Goal: Task Accomplishment & Management: Manage account settings

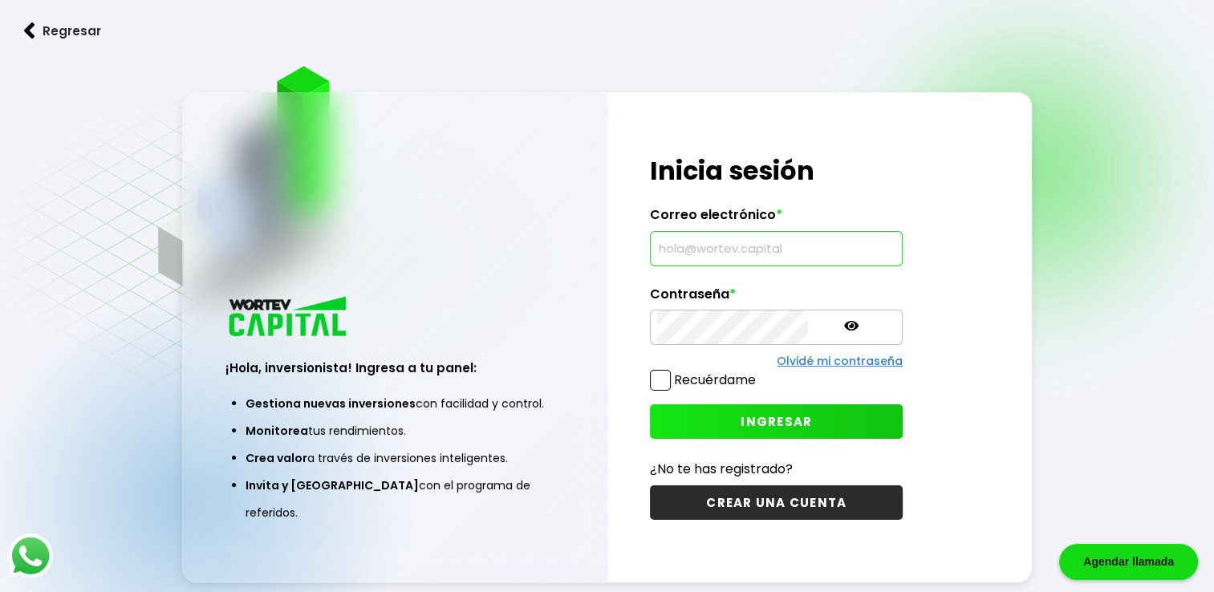
click at [742, 258] on input "text" at bounding box center [776, 249] width 238 height 34
type input "[EMAIL_ADDRESS][DOMAIN_NAME]"
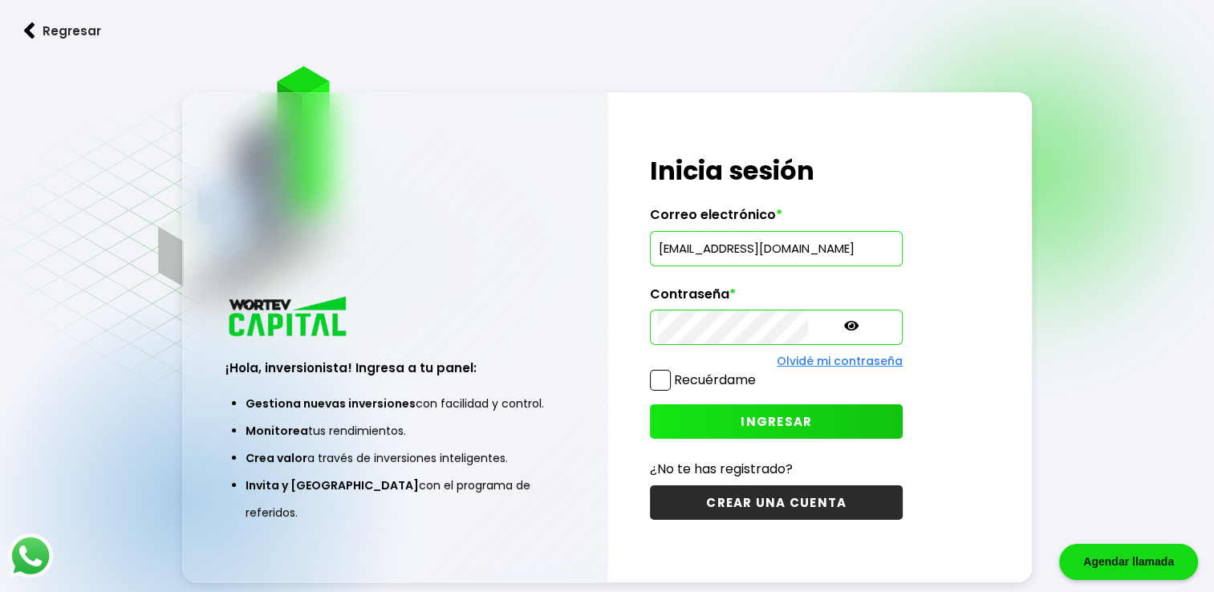
click at [740, 422] on span "INGRESAR" at bounding box center [775, 421] width 71 height 17
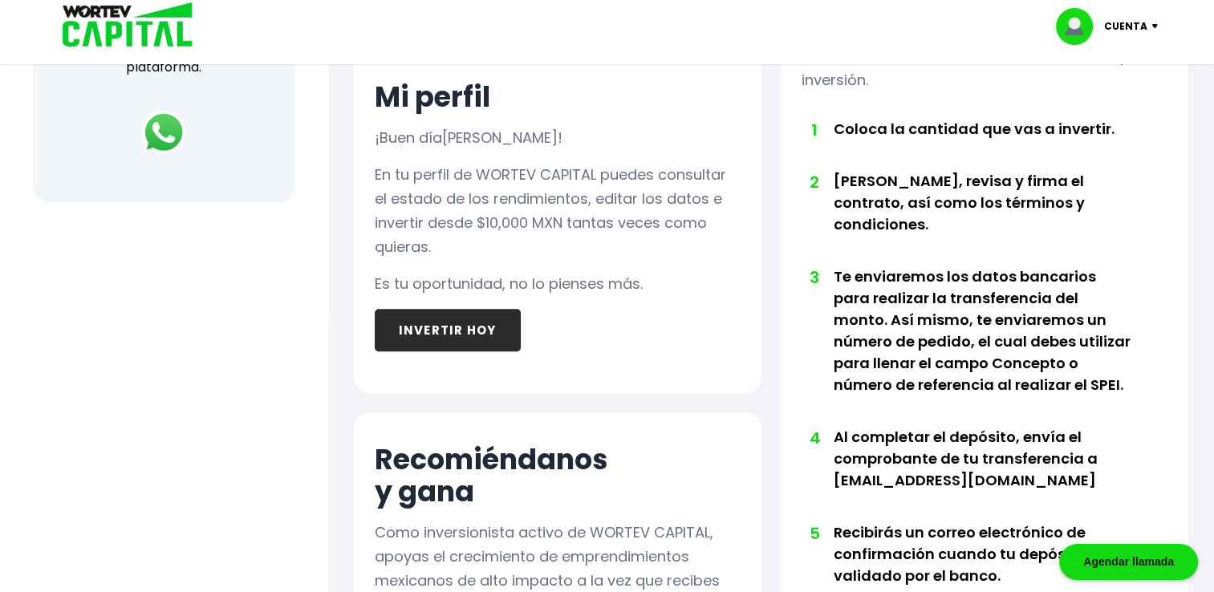
scroll to position [703, 0]
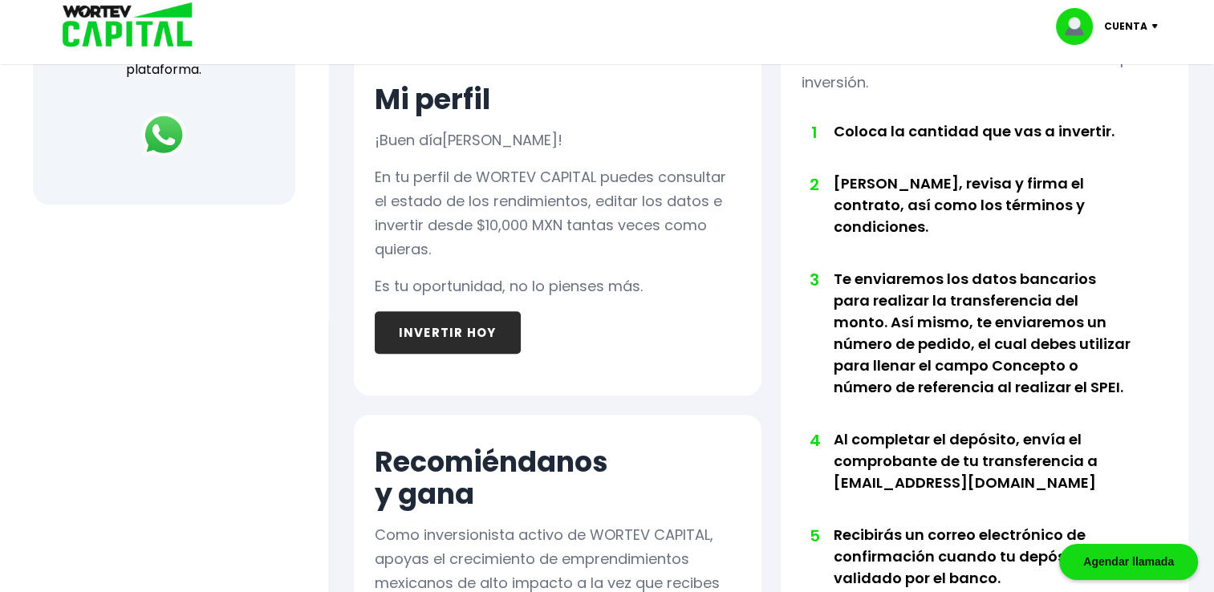
click at [741, 335] on div "Mi perfil ¡Buen día [PERSON_NAME] ! En tu perfil de WORTEV CAPITAL puedes consu…" at bounding box center [557, 223] width 407 height 343
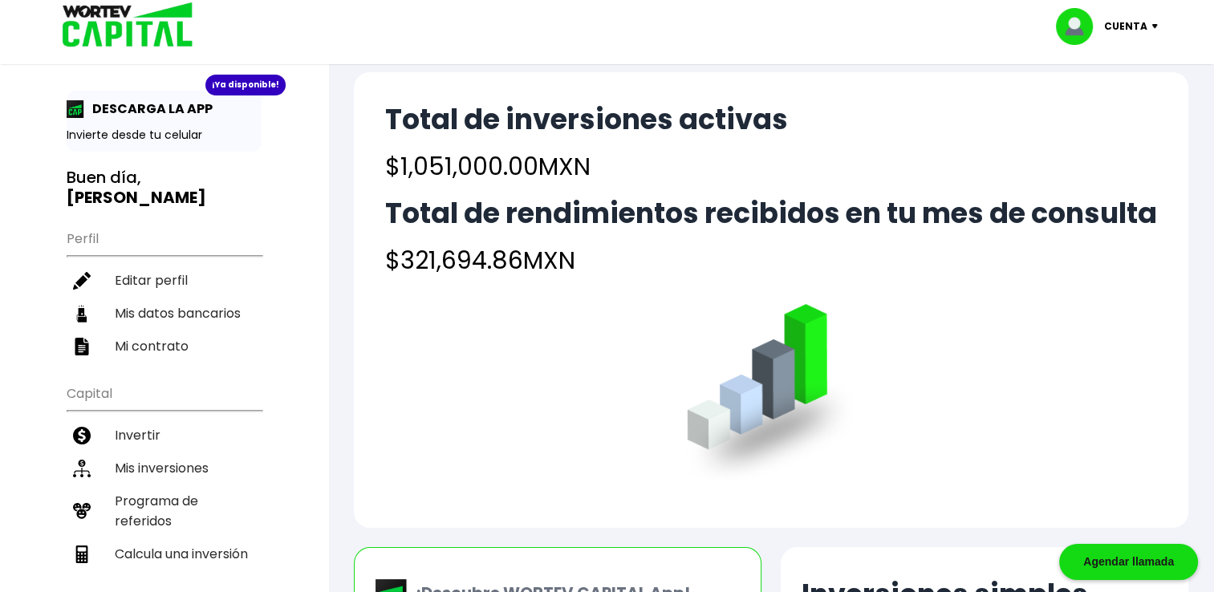
scroll to position [0, 0]
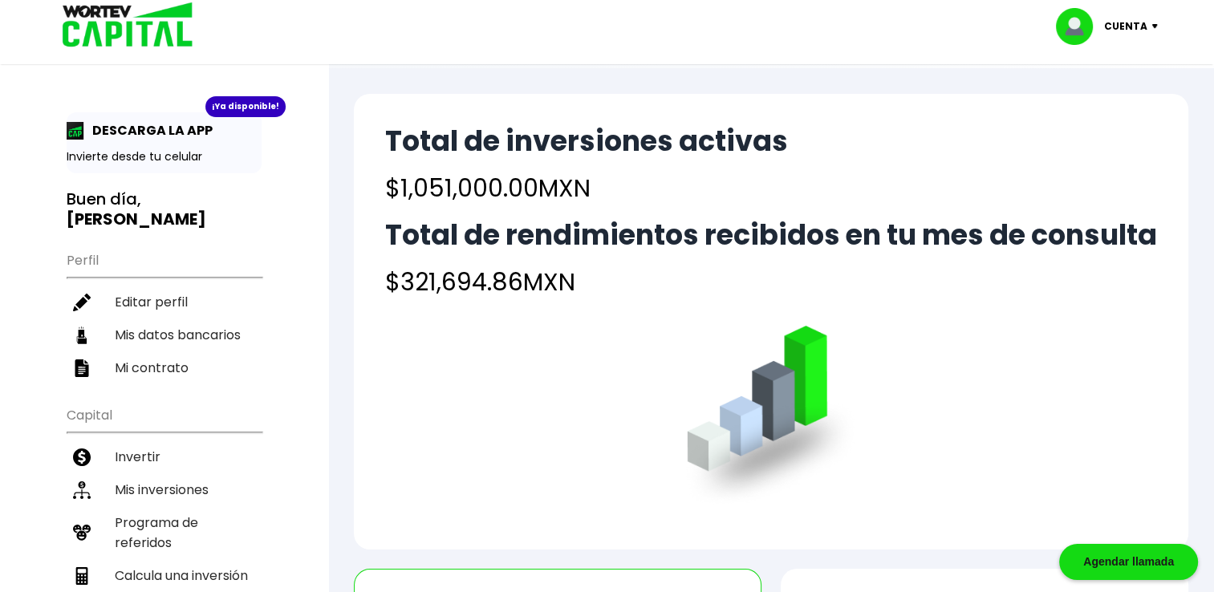
click at [1153, 29] on div "Cuenta" at bounding box center [1112, 26] width 113 height 37
click at [1113, 107] on li "Cerrar sesión" at bounding box center [1108, 107] width 128 height 33
